Goal: Transaction & Acquisition: Download file/media

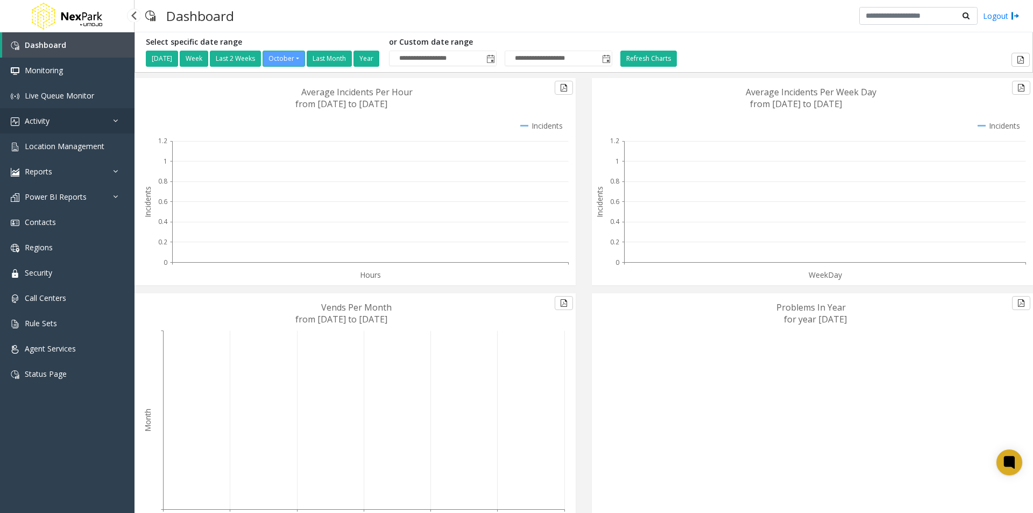
click at [47, 123] on span "Activity" at bounding box center [37, 121] width 25 height 10
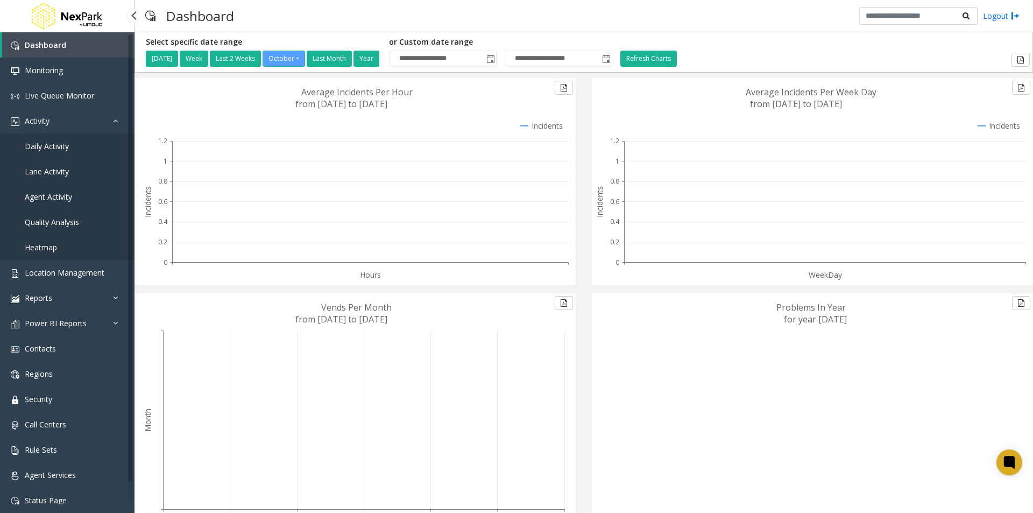
click at [48, 146] on span "Daily Activity" at bounding box center [47, 146] width 44 height 10
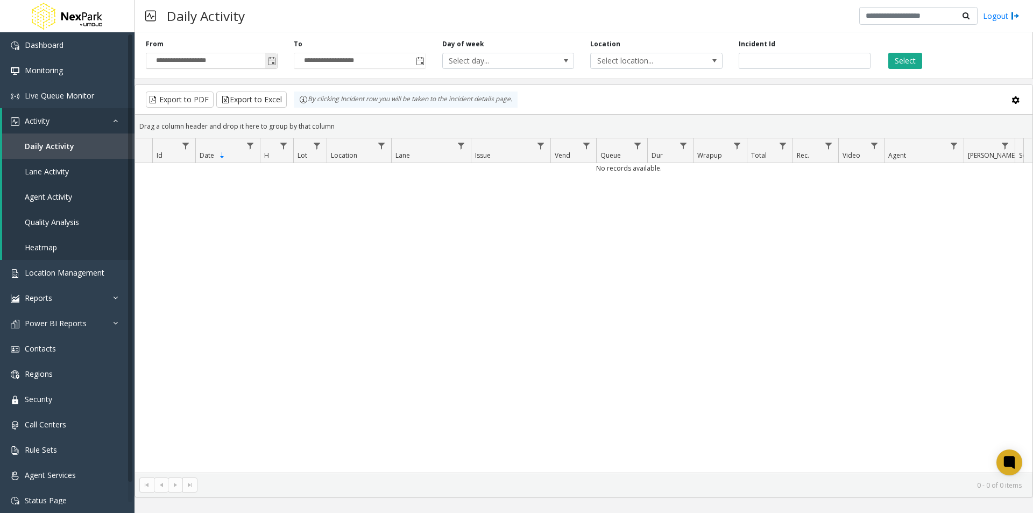
click at [271, 60] on span "Toggle popup" at bounding box center [271, 61] width 9 height 9
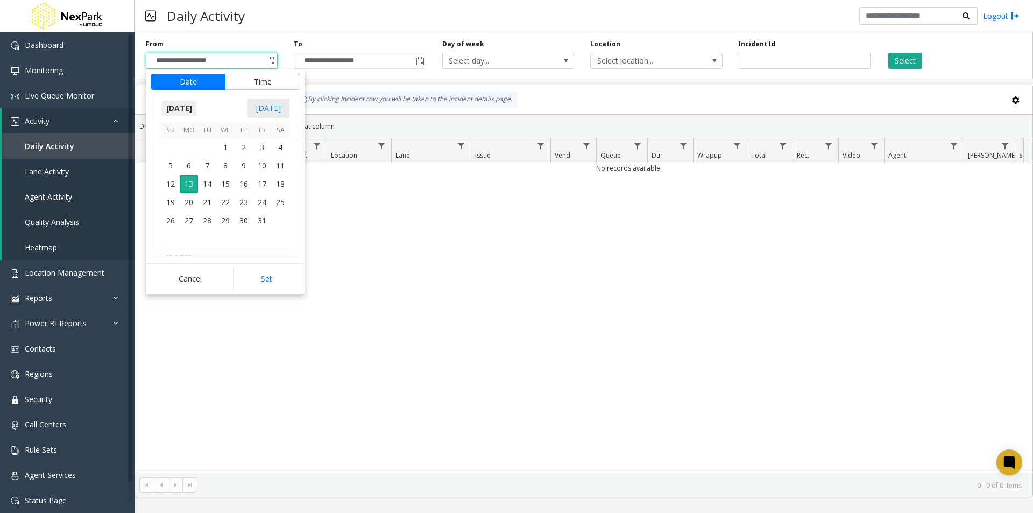
click at [187, 108] on span "[DATE]" at bounding box center [179, 108] width 36 height 16
click at [172, 130] on span "Jan" at bounding box center [174, 131] width 26 height 26
click at [230, 143] on span "1" at bounding box center [225, 147] width 18 height 18
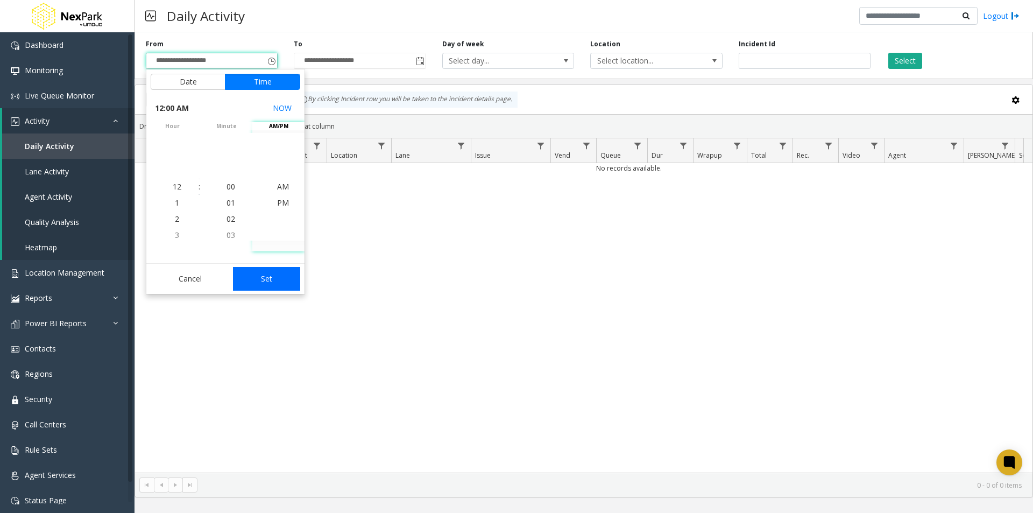
click at [275, 272] on button "Set" at bounding box center [267, 279] width 68 height 24
type input "**********"
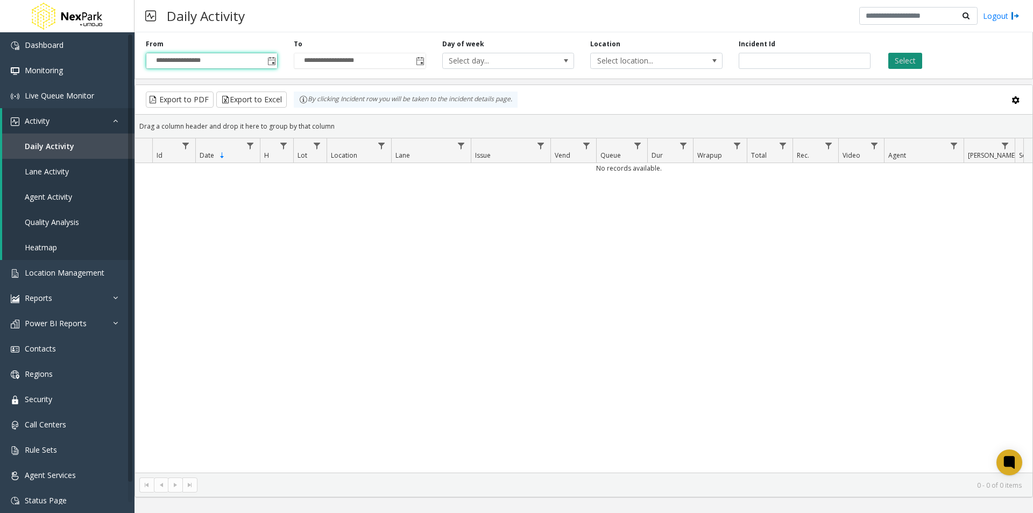
click at [918, 57] on button "Select" at bounding box center [906, 61] width 34 height 16
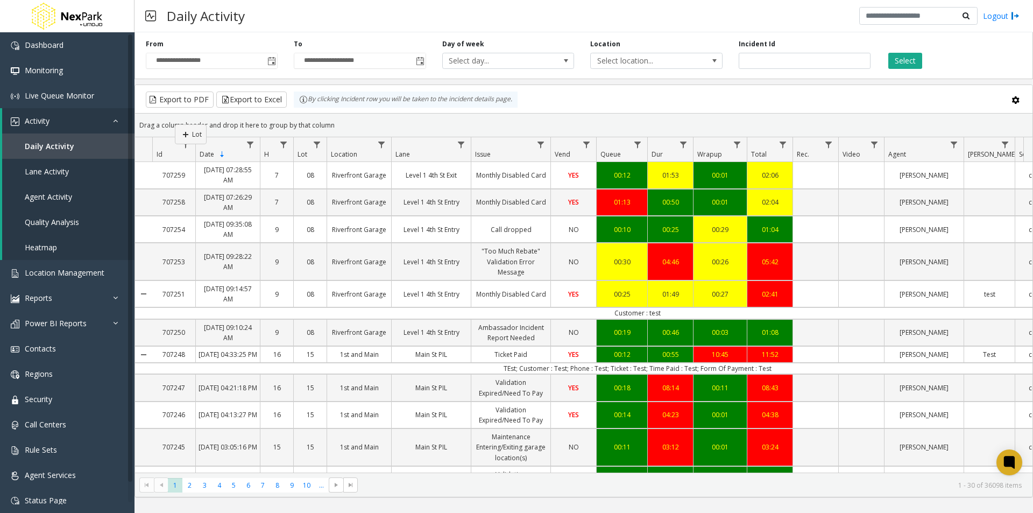
click at [175, 124] on kendo-grid "Export to PDF Export to Excel By clicking Incident row you will be taken to the…" at bounding box center [584, 290] width 899 height 413
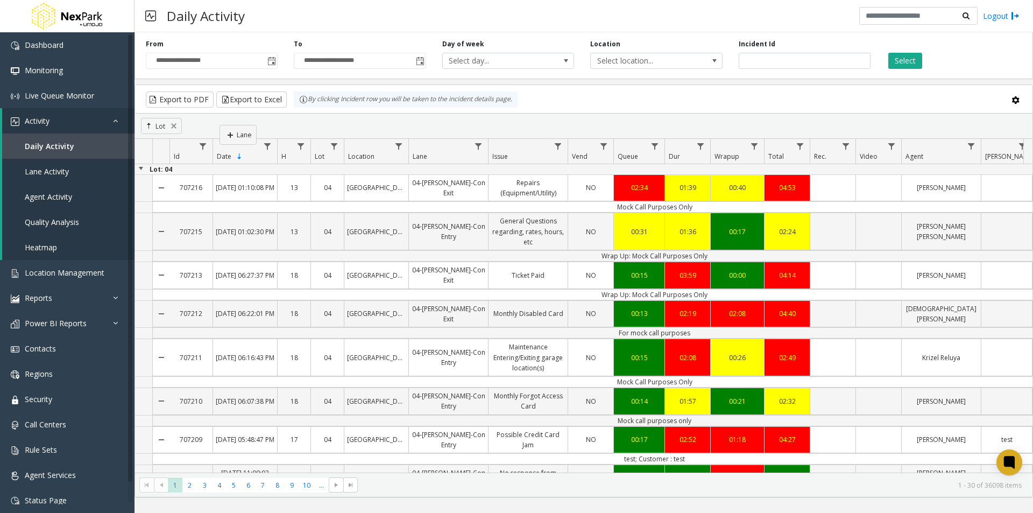
click at [220, 125] on kendo-grid "Export to PDF Export to Excel By clicking Incident row you will be taken to the…" at bounding box center [584, 290] width 899 height 413
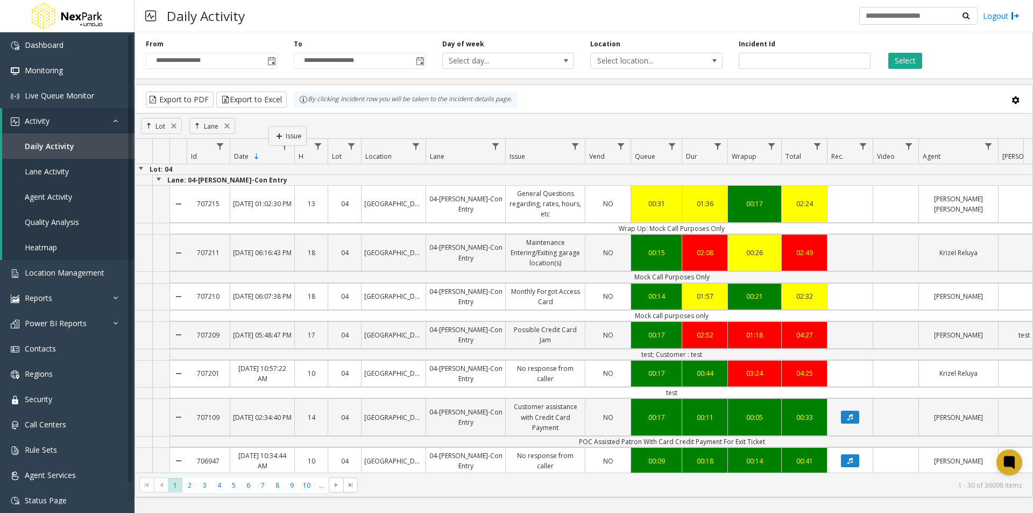
click at [269, 126] on kendo-grid "Export to PDF Export to Excel By clicking Incident row you will be taken to the…" at bounding box center [584, 290] width 899 height 413
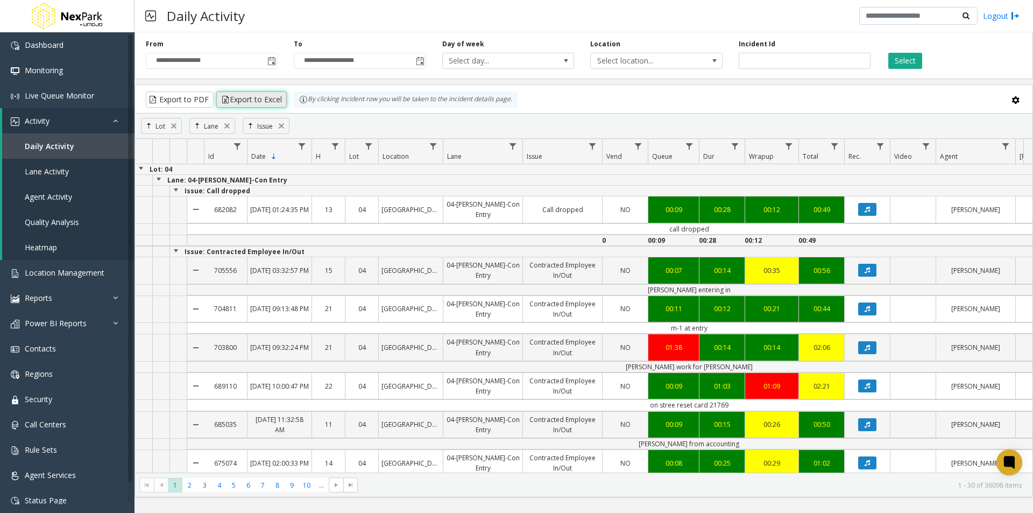
click at [253, 101] on button "Export to Excel" at bounding box center [251, 99] width 71 height 16
